Goal: Use online tool/utility: Utilize a website feature to perform a specific function

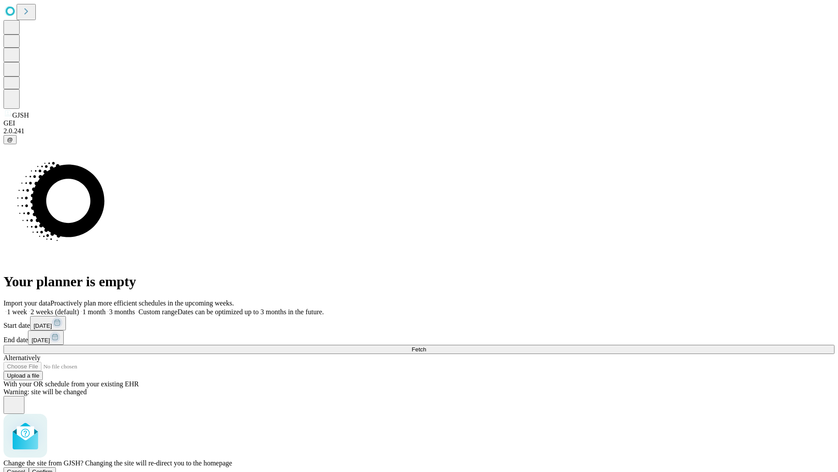
click at [53, 468] on span "Confirm" at bounding box center [42, 471] width 21 height 7
click at [27, 308] on label "1 week" at bounding box center [15, 311] width 24 height 7
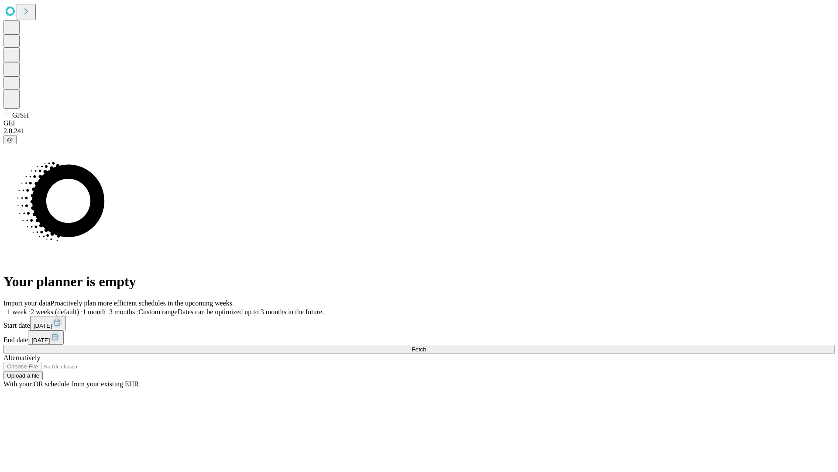
click at [426, 346] on span "Fetch" at bounding box center [419, 349] width 14 height 7
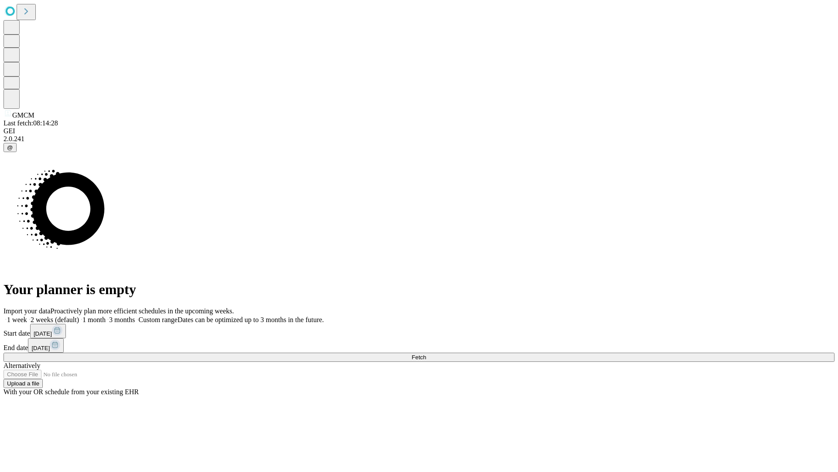
click at [27, 316] on label "1 week" at bounding box center [15, 319] width 24 height 7
click at [426, 354] on span "Fetch" at bounding box center [419, 357] width 14 height 7
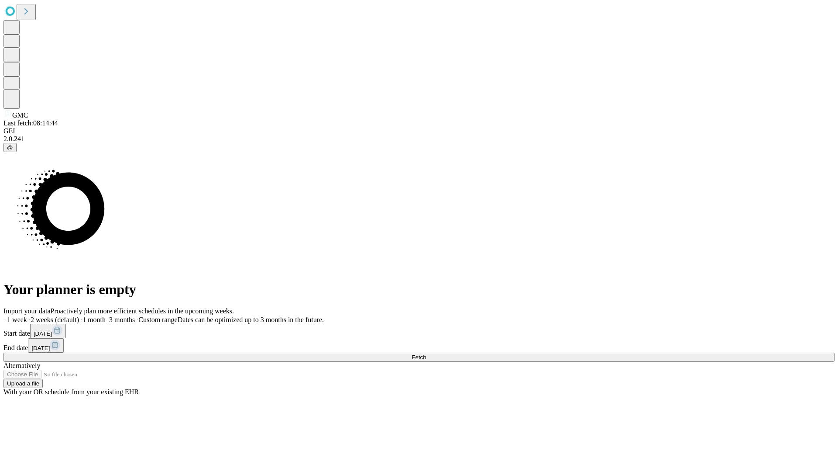
click at [27, 316] on label "1 week" at bounding box center [15, 319] width 24 height 7
click at [426, 354] on span "Fetch" at bounding box center [419, 357] width 14 height 7
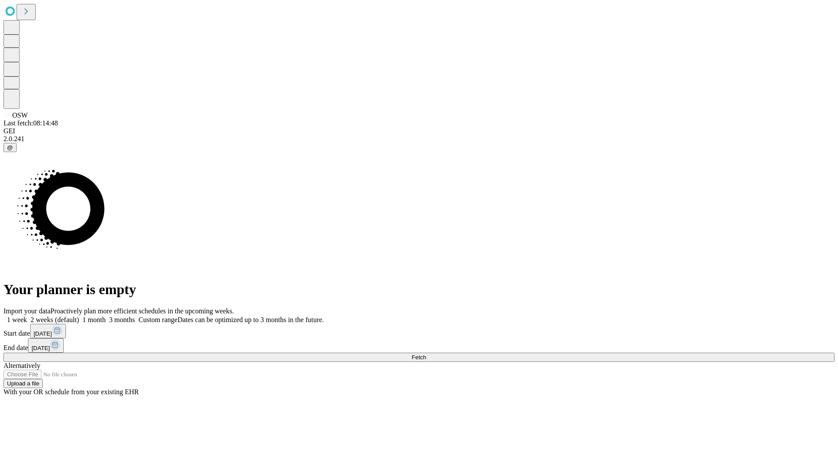
click at [426, 354] on span "Fetch" at bounding box center [419, 357] width 14 height 7
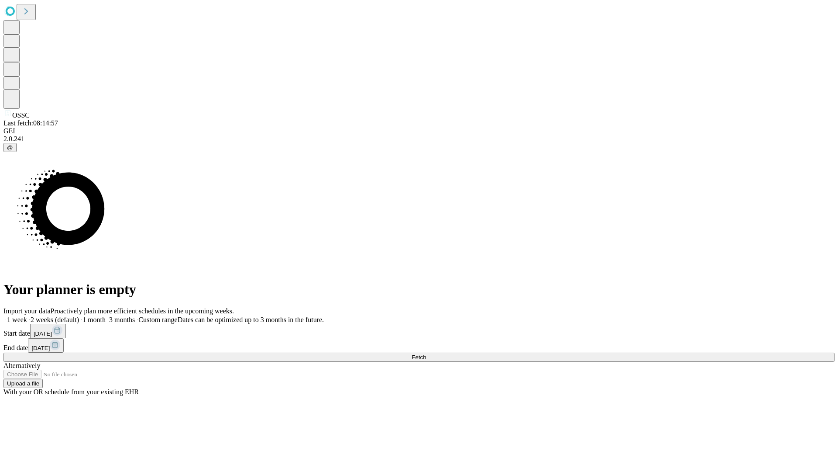
click at [426, 354] on span "Fetch" at bounding box center [419, 357] width 14 height 7
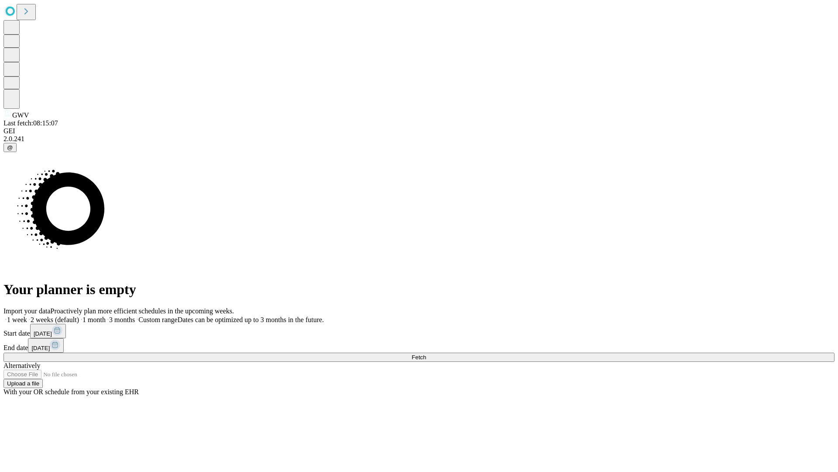
click at [27, 316] on label "1 week" at bounding box center [15, 319] width 24 height 7
click at [426, 354] on span "Fetch" at bounding box center [419, 357] width 14 height 7
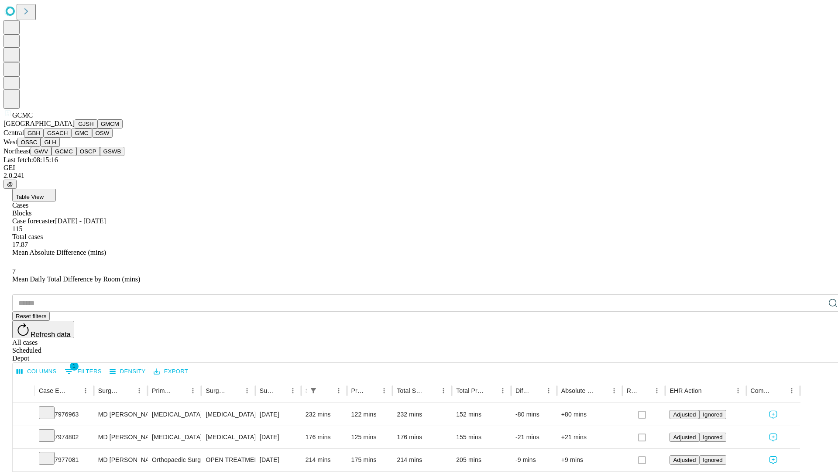
click at [76, 156] on button "OSCP" at bounding box center [88, 151] width 24 height 9
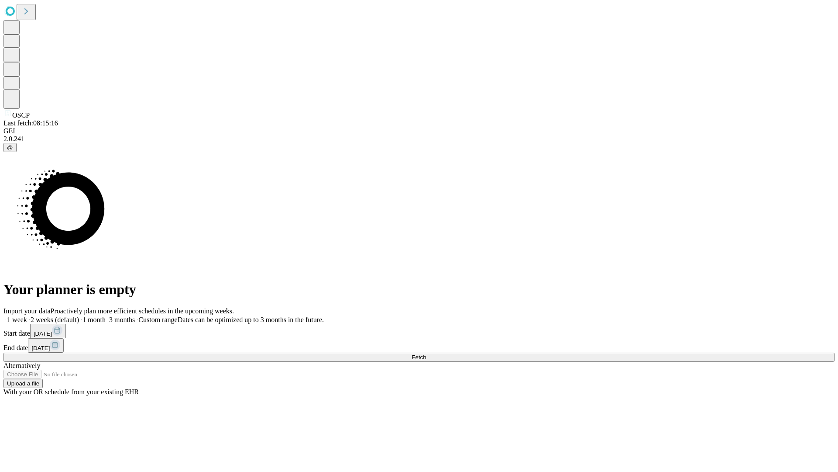
click at [27, 316] on label "1 week" at bounding box center [15, 319] width 24 height 7
click at [426, 354] on span "Fetch" at bounding box center [419, 357] width 14 height 7
